Goal: Find specific page/section: Find specific page/section

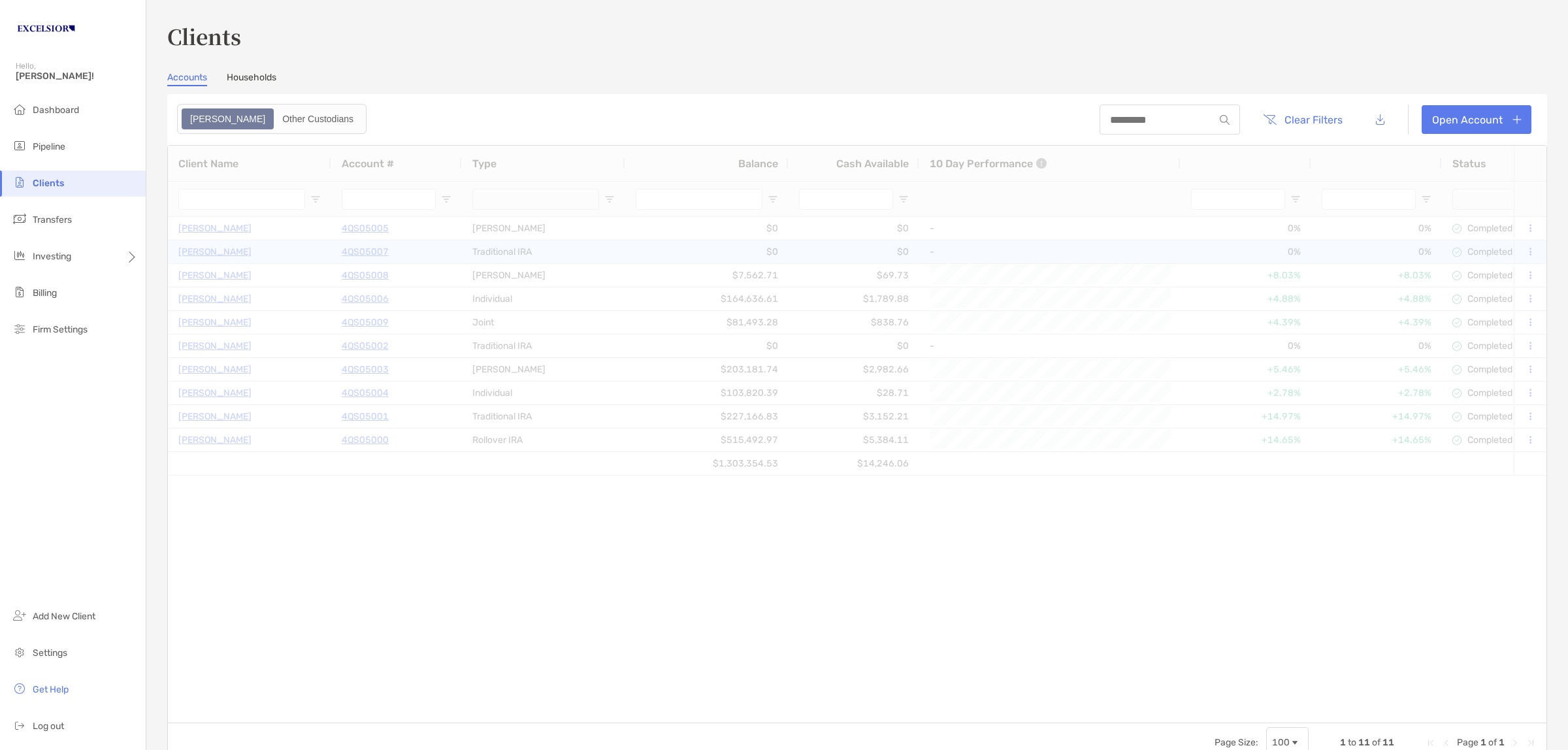
type input "**********"
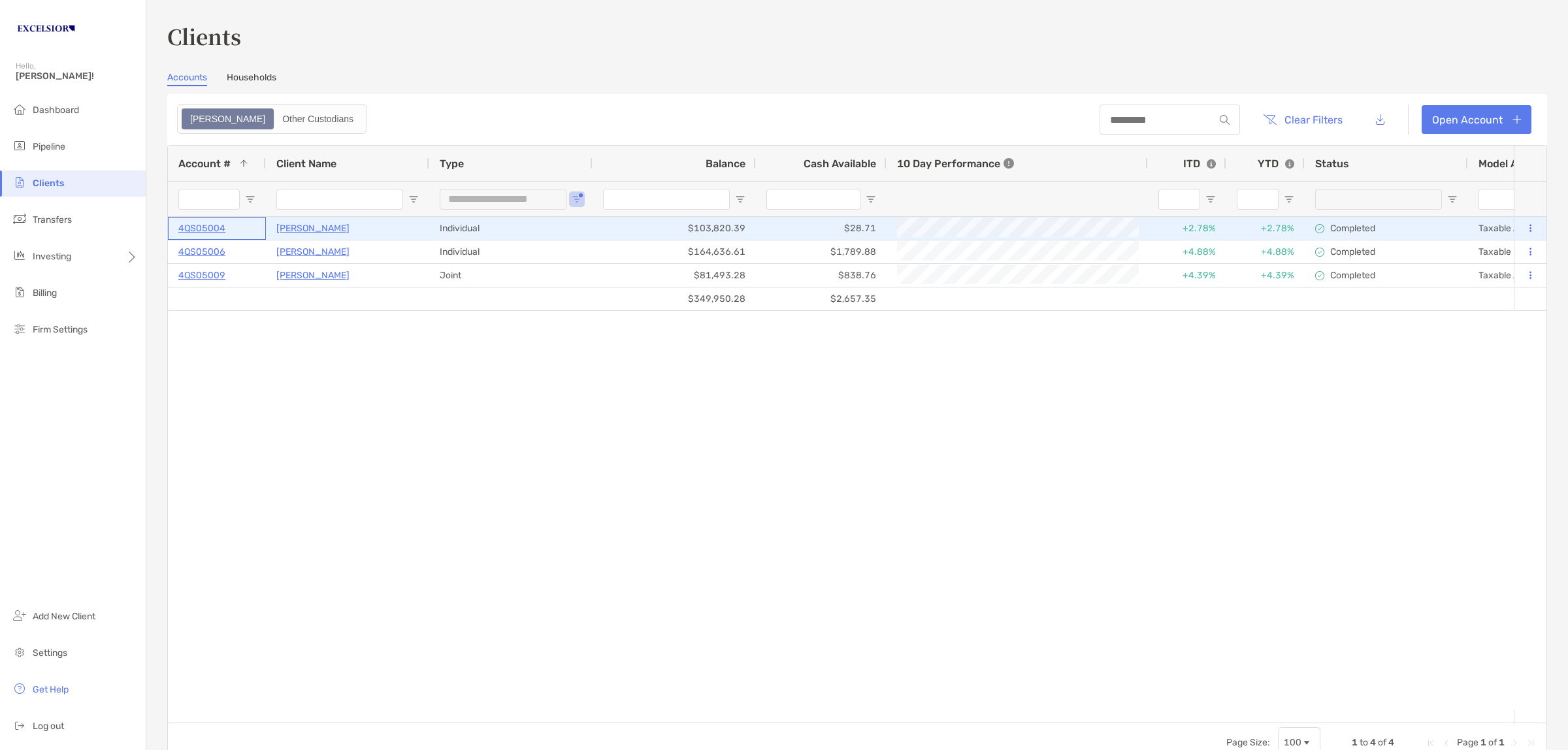
click at [213, 227] on p "4QS05004" at bounding box center [202, 228] width 47 height 16
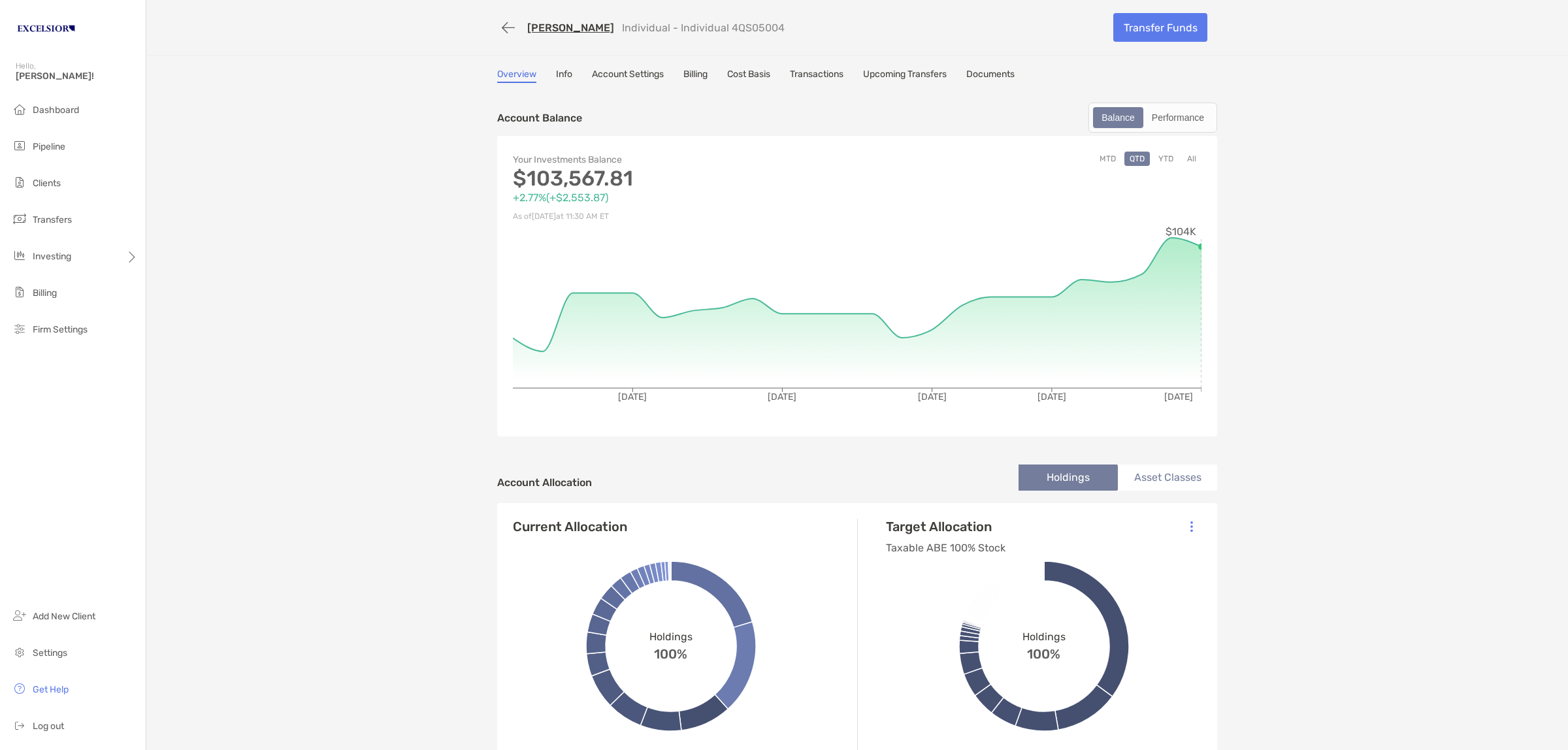
scroll to position [245, 0]
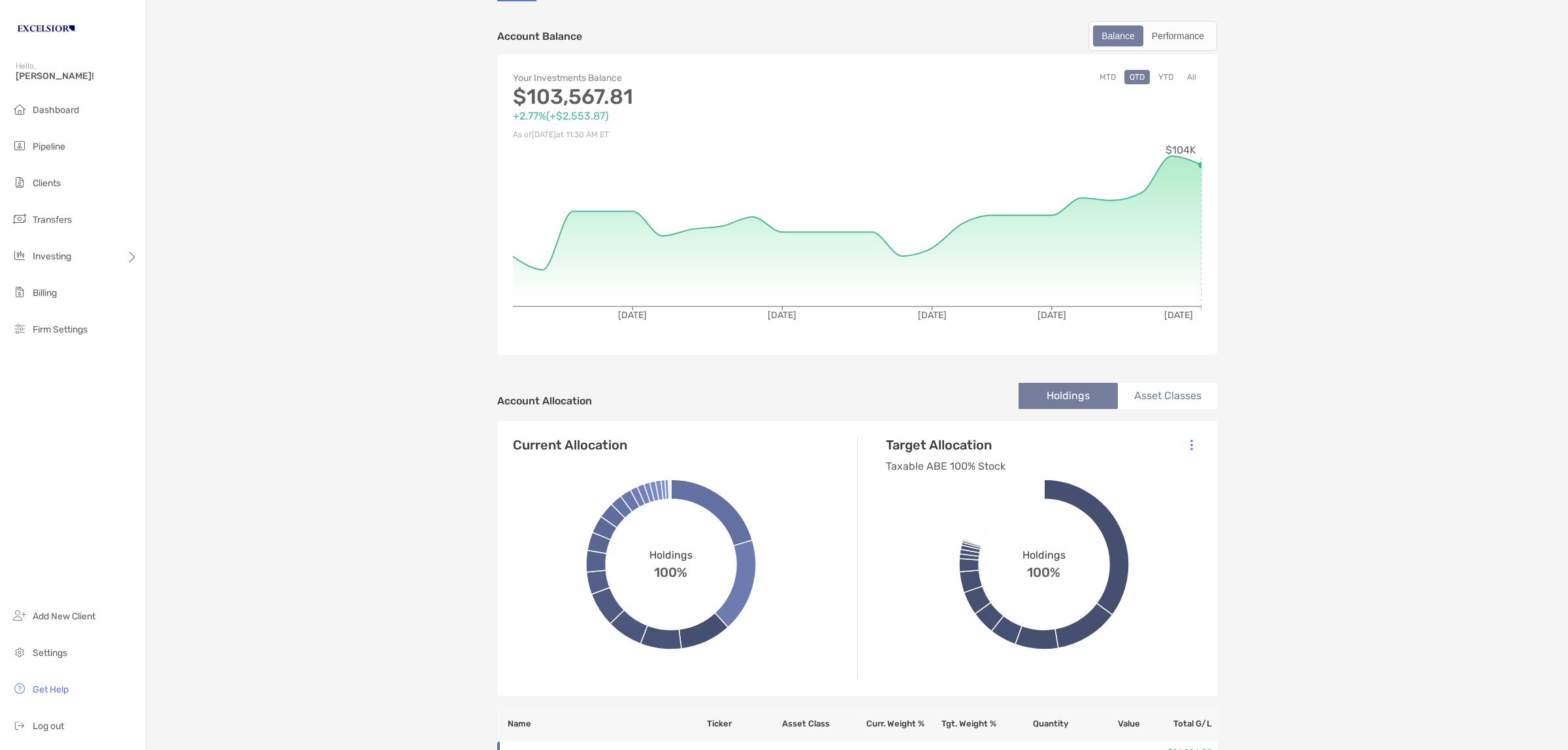
click at [1180, 403] on li "Asset Classes" at bounding box center [1167, 396] width 99 height 26
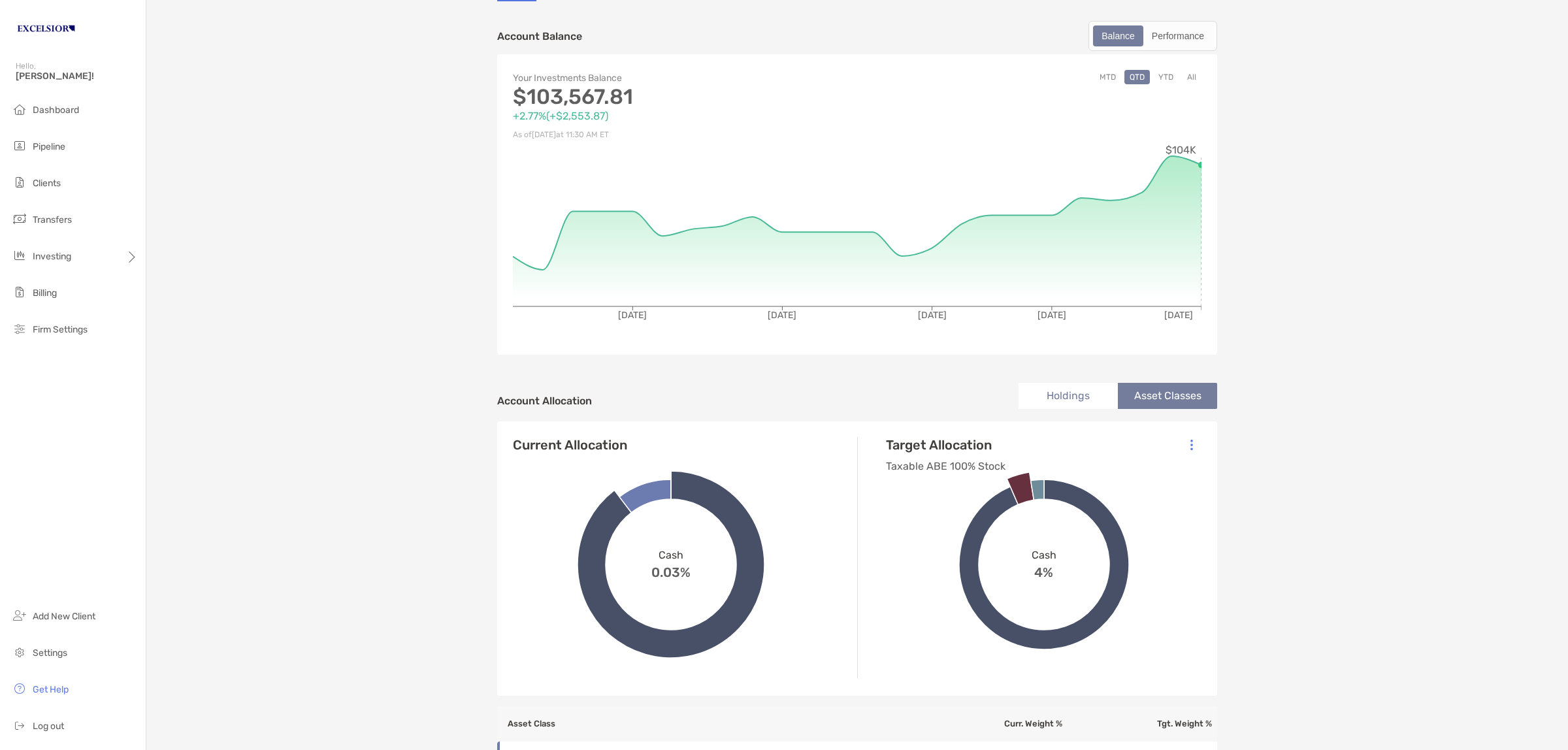
click at [1012, 485] on icon at bounding box center [1020, 488] width 27 height 32
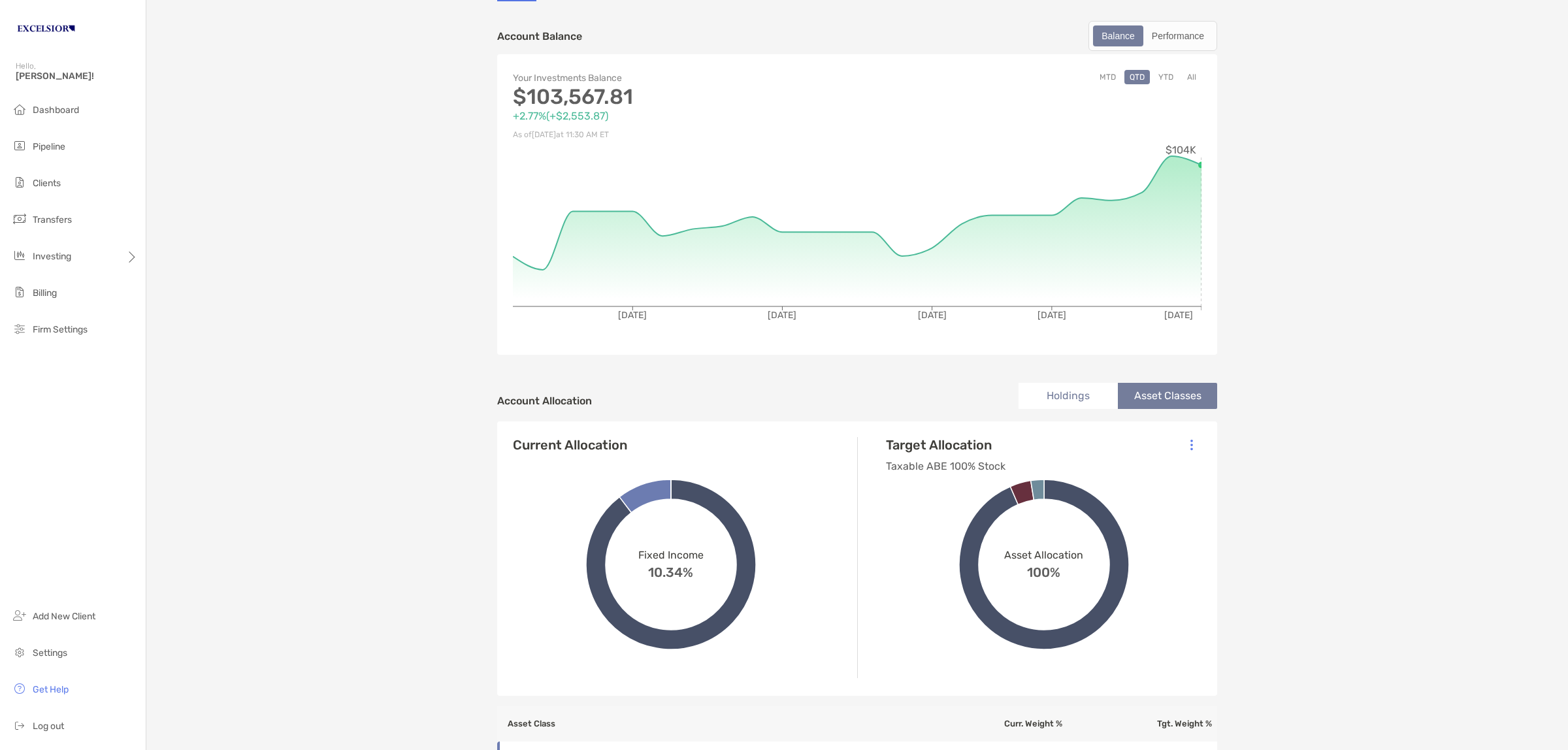
scroll to position [309, 0]
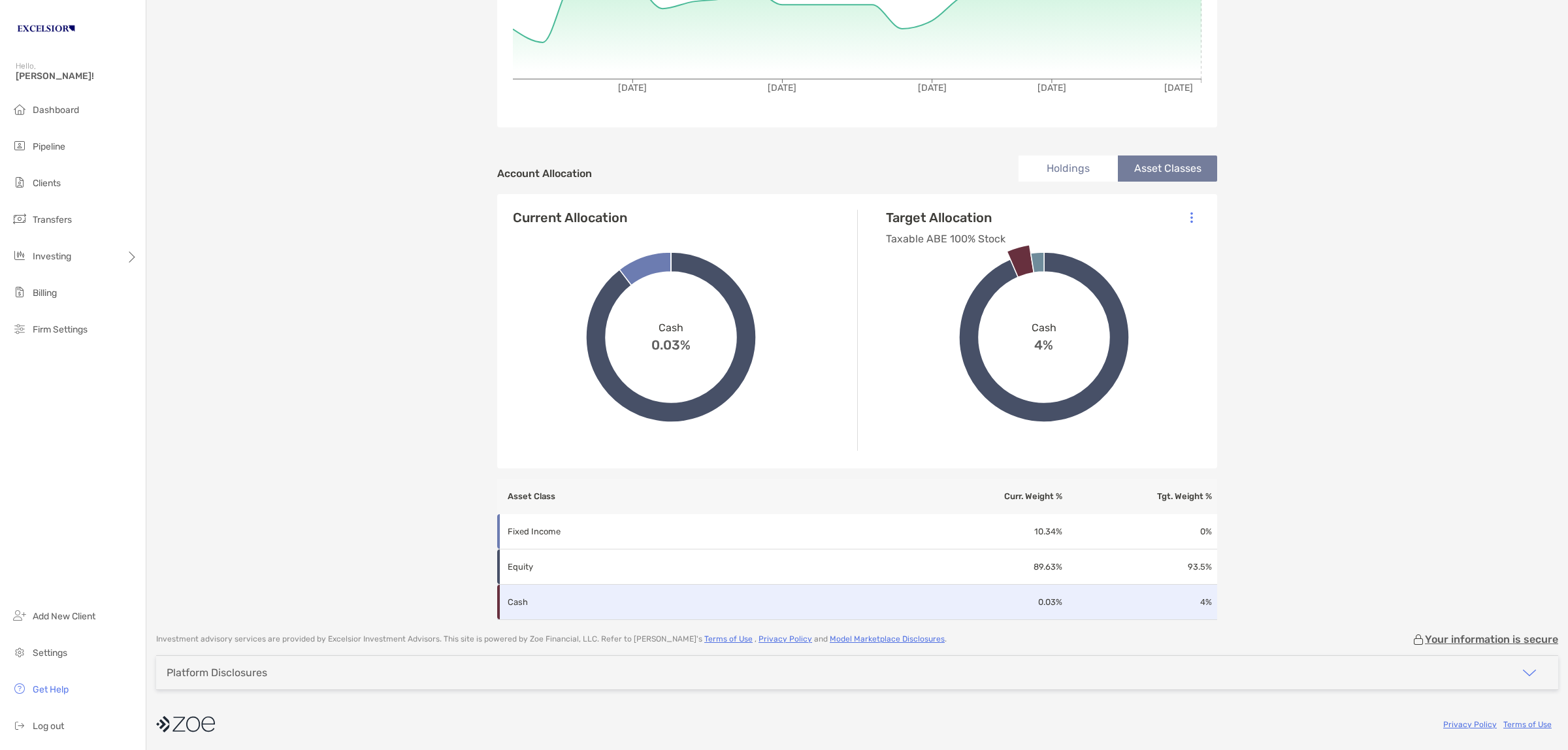
click at [569, 606] on p "Cash" at bounding box center [599, 602] width 183 height 16
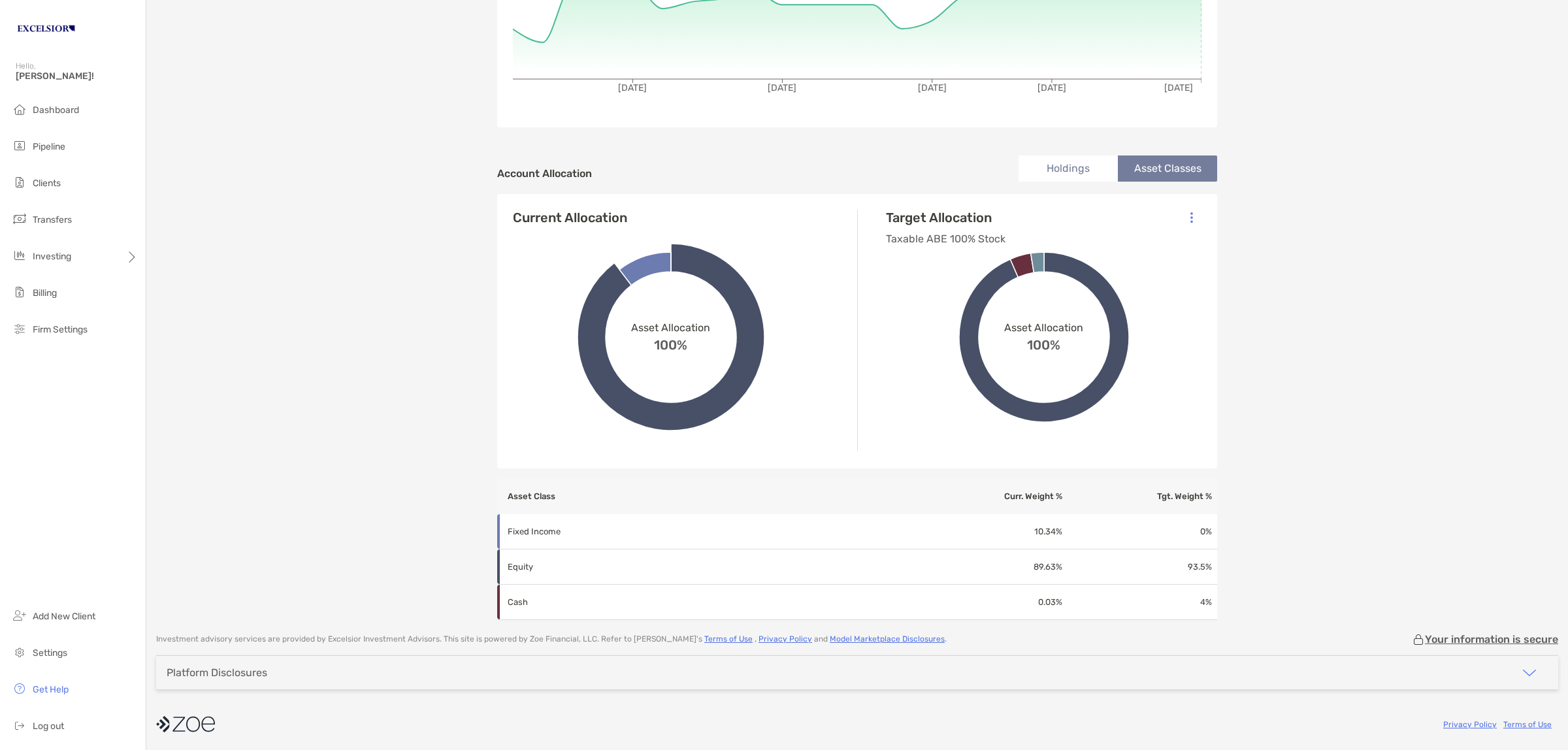
click at [302, 304] on div "[PERSON_NAME] Individual - Individual 4QS05004 Transfer Funds Overview Info Acc…" at bounding box center [857, 155] width 1421 height 929
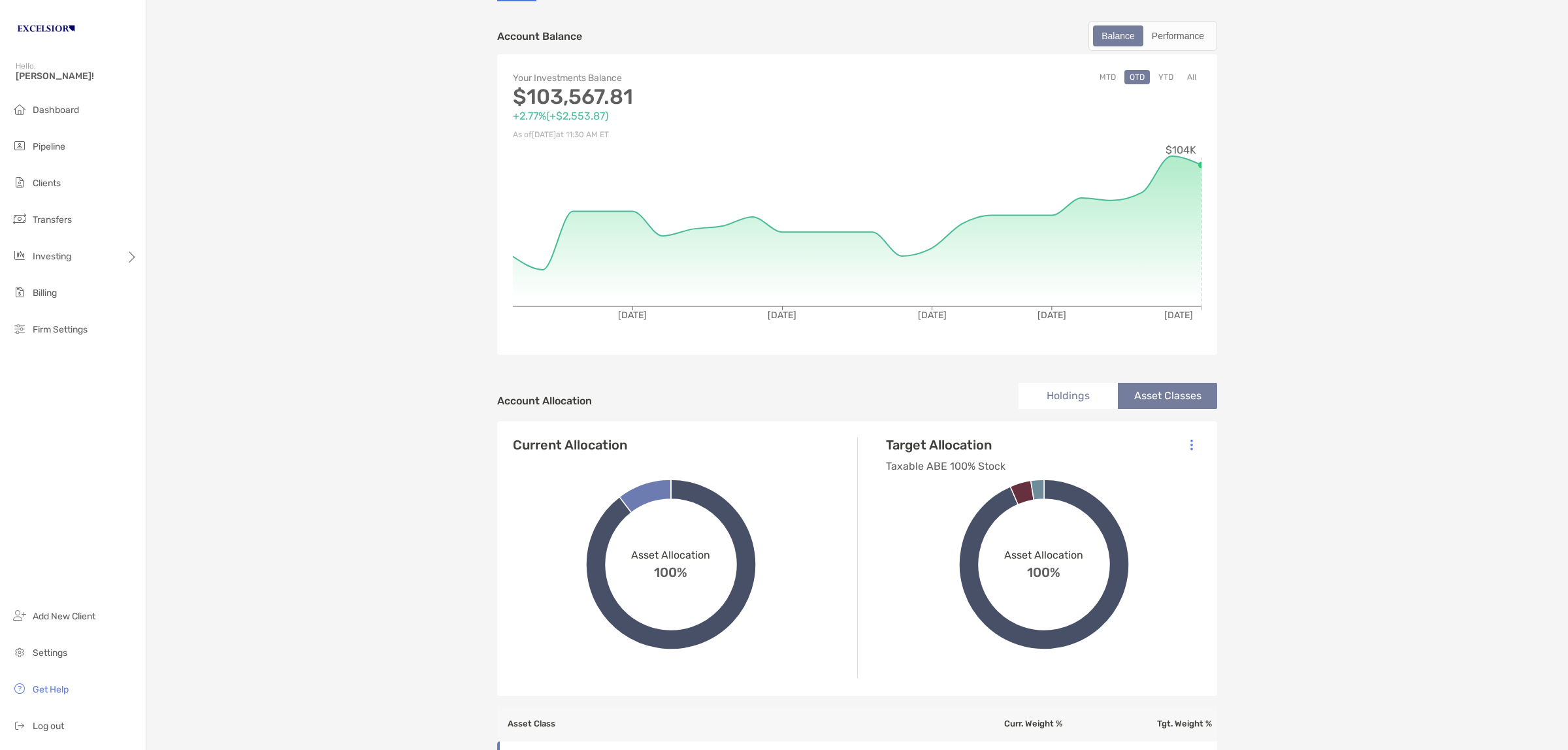
scroll to position [0, 0]
